Goal: Task Accomplishment & Management: Manage account settings

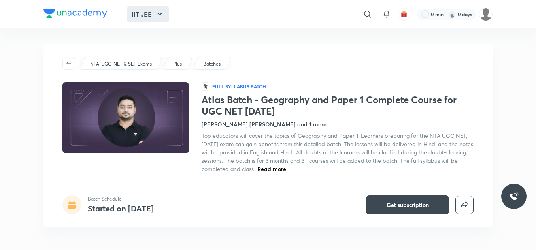
click at [158, 17] on icon "button" at bounding box center [159, 13] width 9 height 9
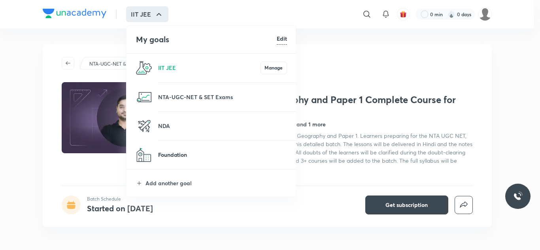
click at [182, 152] on p "Foundation" at bounding box center [222, 155] width 129 height 8
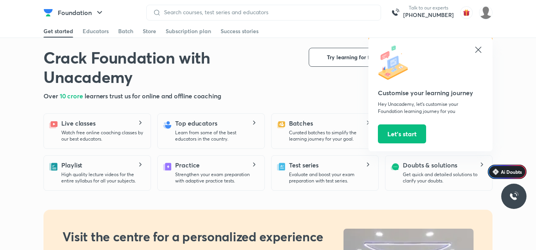
click at [479, 49] on icon at bounding box center [478, 50] width 6 height 6
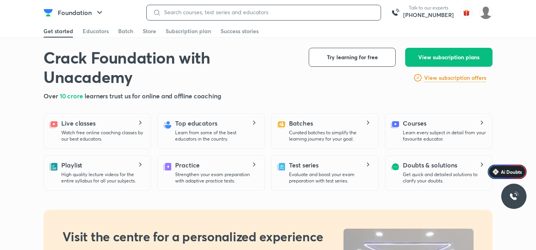
click at [242, 11] on input at bounding box center [267, 12] width 213 height 6
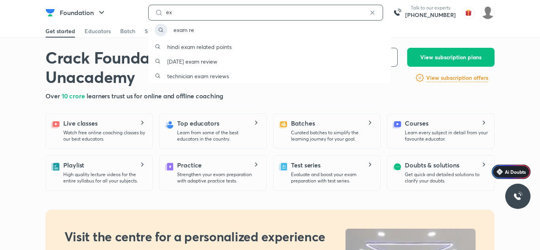
type input "e"
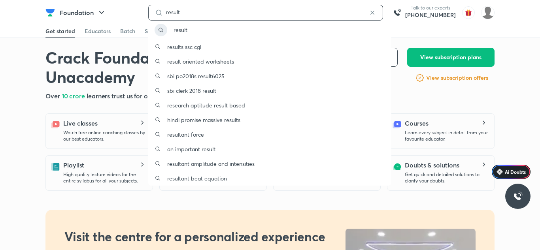
type input "result"
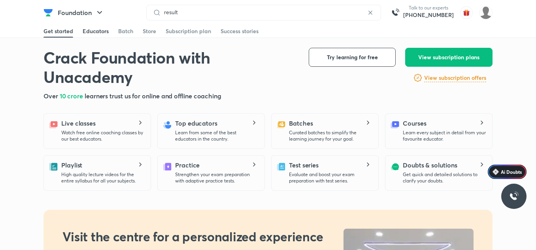
click at [102, 32] on div "Educators" at bounding box center [96, 31] width 26 height 8
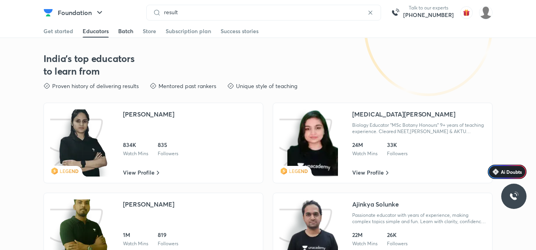
click at [119, 33] on div "Batch" at bounding box center [125, 31] width 15 height 8
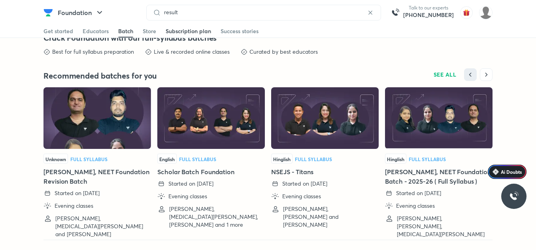
click at [166, 32] on div "Subscription plan" at bounding box center [188, 31] width 45 height 8
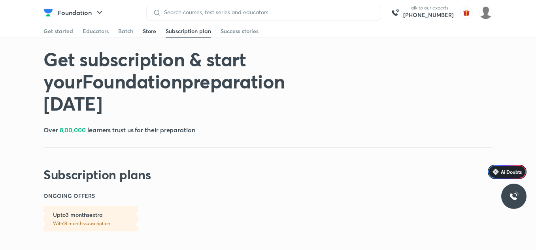
click at [143, 30] on div "Store" at bounding box center [149, 31] width 13 height 8
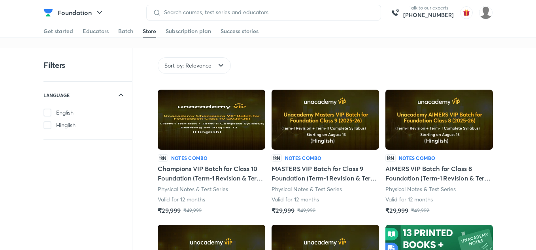
click at [49, 126] on span at bounding box center [47, 125] width 8 height 8
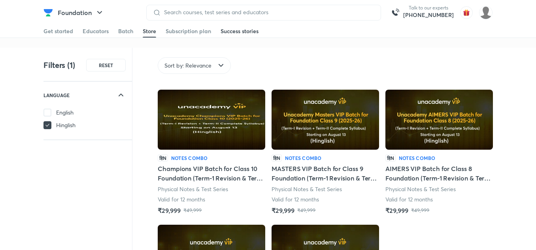
click at [237, 34] on div "Success stories" at bounding box center [239, 31] width 38 height 8
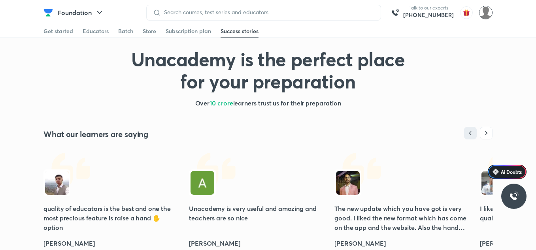
click at [488, 16] on img at bounding box center [485, 12] width 13 height 13
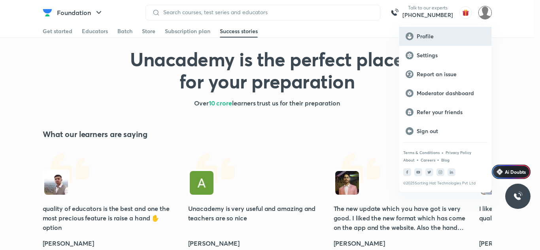
click at [434, 36] on p "Profile" at bounding box center [450, 36] width 68 height 7
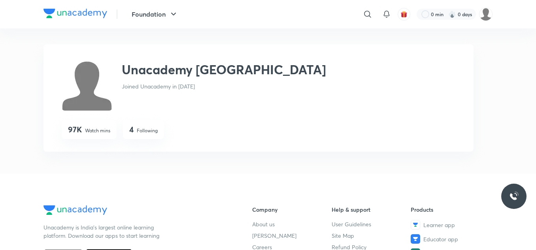
click at [94, 87] on img at bounding box center [87, 85] width 51 height 51
click at [157, 90] on div "Unacademy Jodhpur Joined Unacademy in [DATE]" at bounding box center [224, 85] width 204 height 51
click at [82, 92] on img at bounding box center [87, 85] width 51 height 51
click at [87, 85] on img at bounding box center [87, 85] width 51 height 51
click at [88, 85] on img at bounding box center [87, 85] width 51 height 51
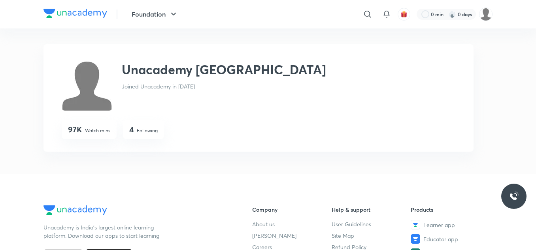
click at [88, 83] on img at bounding box center [87, 85] width 51 height 51
click at [99, 72] on img at bounding box center [87, 85] width 51 height 51
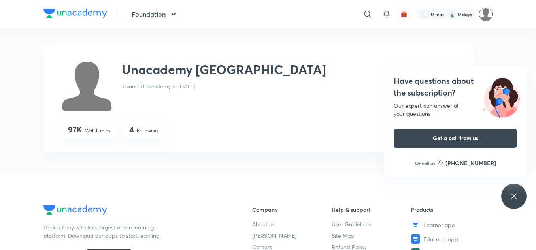
click at [485, 16] on img at bounding box center [485, 14] width 13 height 13
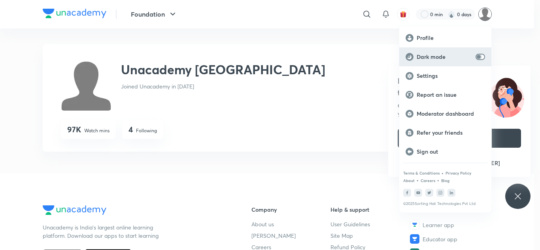
click at [482, 56] on input "checkbox" at bounding box center [478, 57] width 19 height 6
checkbox input "true"
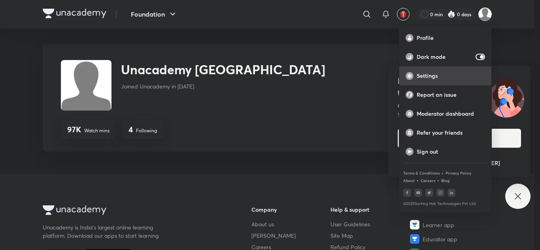
click at [437, 75] on p "Settings" at bounding box center [450, 75] width 68 height 7
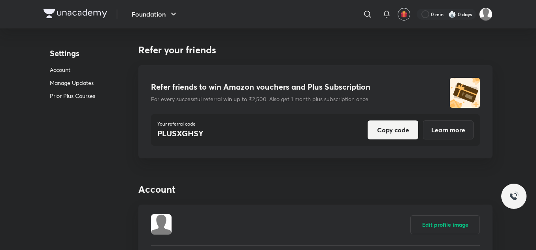
scroll to position [79, 0]
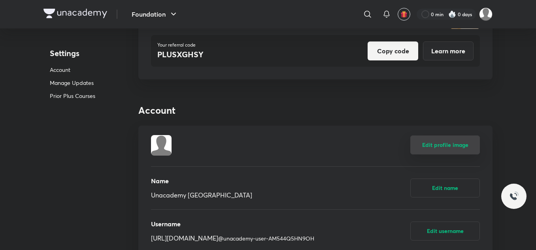
click at [433, 146] on button "Edit profile image" at bounding box center [445, 145] width 70 height 19
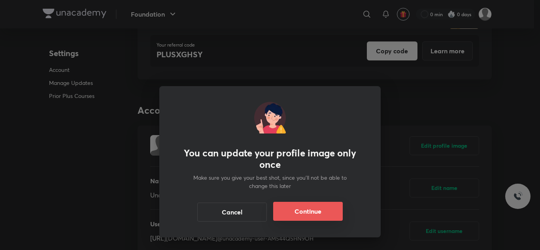
click at [304, 208] on button "Continue" at bounding box center [308, 211] width 70 height 19
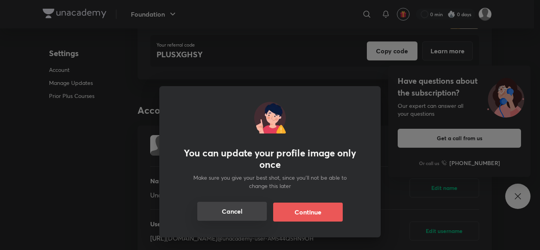
click at [245, 220] on button "Cancel" at bounding box center [232, 211] width 70 height 19
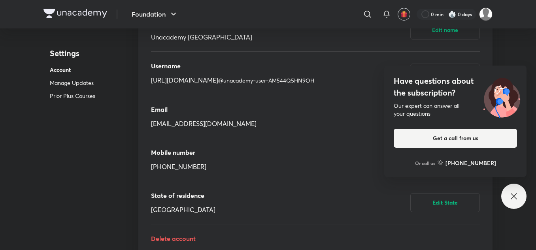
scroll to position [198, 0]
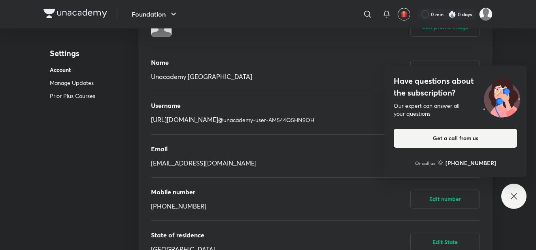
drag, startPoint x: 329, startPoint y: 8, endPoint x: 329, endPoint y: 41, distance: 33.2
click at [329, 41] on div "Edit profile image" at bounding box center [315, 27] width 329 height 41
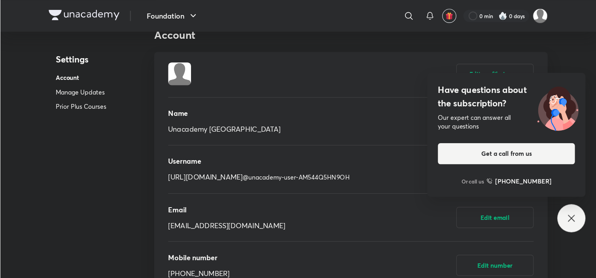
scroll to position [0, 0]
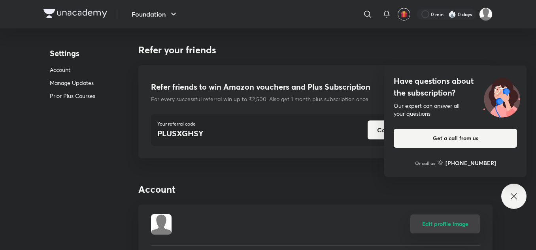
click at [425, 225] on button "Edit profile image" at bounding box center [445, 224] width 70 height 19
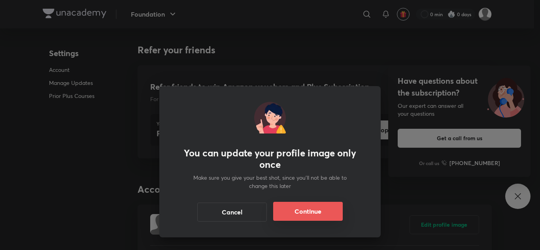
click at [277, 213] on button "Continue" at bounding box center [308, 211] width 70 height 19
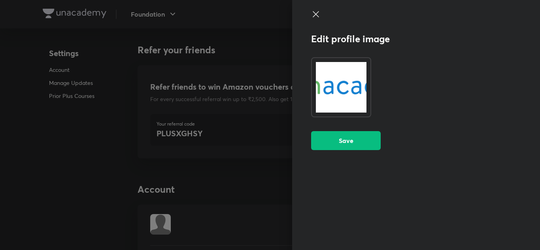
click at [336, 82] on img at bounding box center [341, 87] width 60 height 60
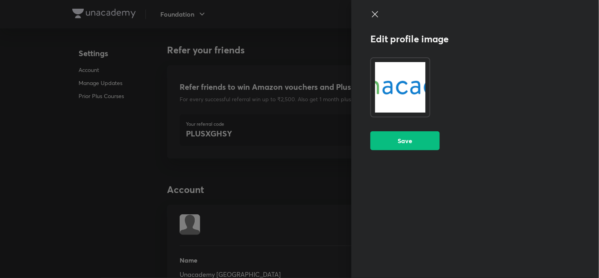
click at [390, 85] on img at bounding box center [401, 87] width 60 height 60
click at [373, 13] on icon at bounding box center [375, 13] width 9 height 9
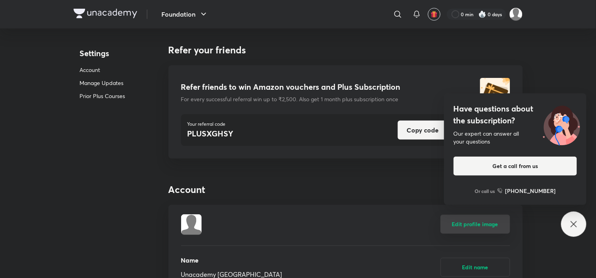
click at [467, 227] on button "Edit profile image" at bounding box center [475, 224] width 70 height 19
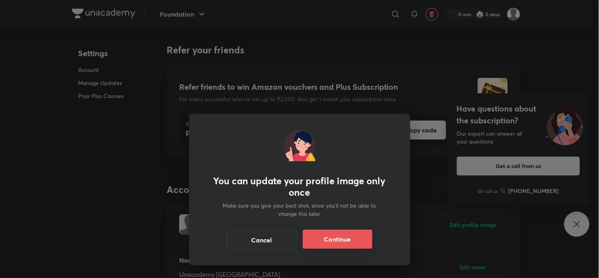
click at [337, 243] on button "Continue" at bounding box center [338, 239] width 70 height 19
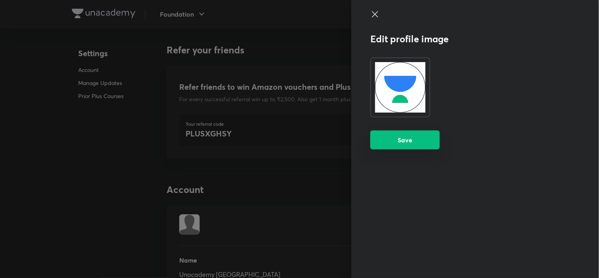
click at [419, 134] on button "Save" at bounding box center [406, 139] width 70 height 19
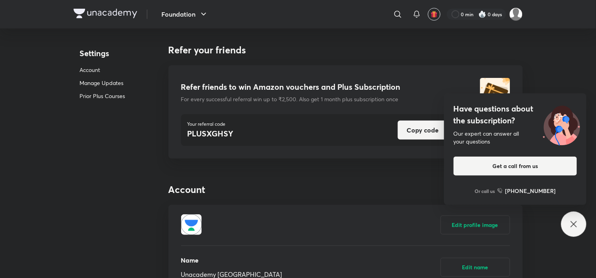
click at [535, 224] on div "Have questions about the subscription? Our expert can answer all your questions…" at bounding box center [573, 223] width 25 height 25
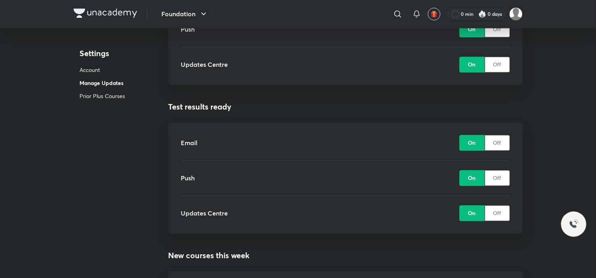
scroll to position [1273, 0]
